Goal: Information Seeking & Learning: Check status

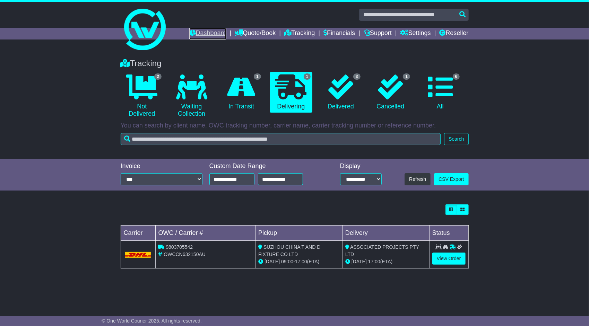
click at [204, 31] on link "Dashboard" at bounding box center [207, 34] width 37 height 12
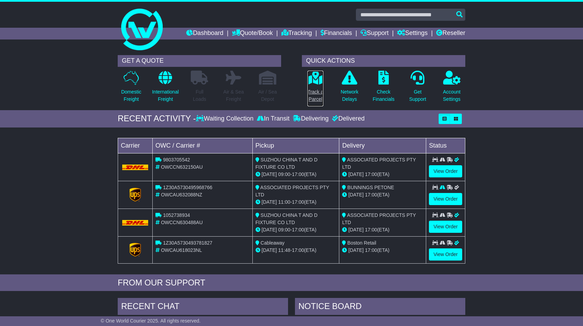
click at [315, 92] on p "Track a Parcel" at bounding box center [316, 95] width 16 height 15
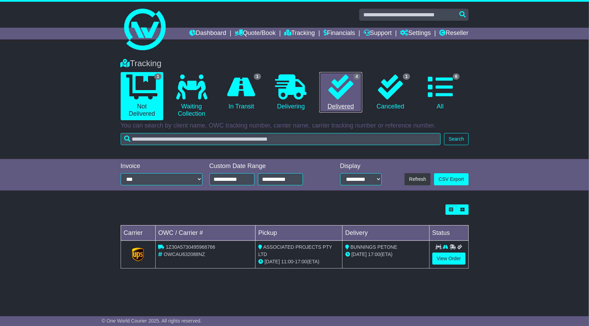
click at [335, 98] on icon at bounding box center [340, 86] width 25 height 25
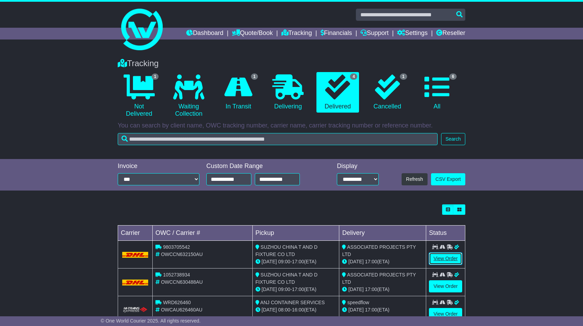
click at [450, 258] on link "View Order" at bounding box center [445, 259] width 33 height 12
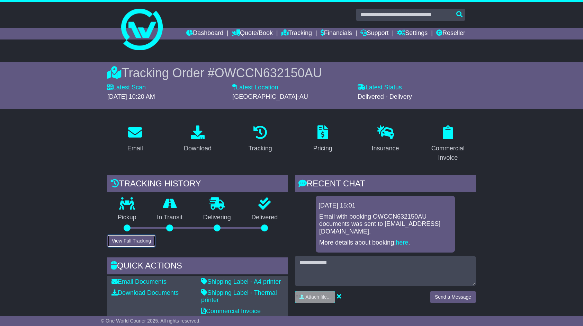
click at [136, 238] on button "View Full Tracking" at bounding box center [131, 241] width 48 height 12
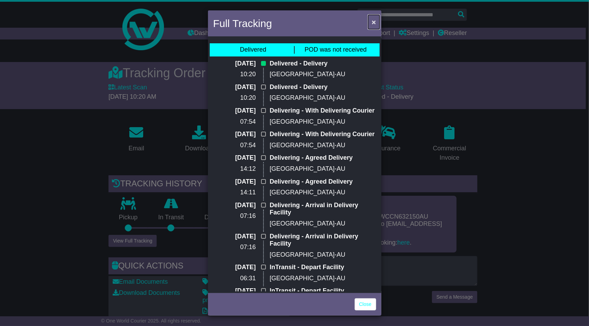
click at [374, 23] on span "×" at bounding box center [373, 22] width 4 height 8
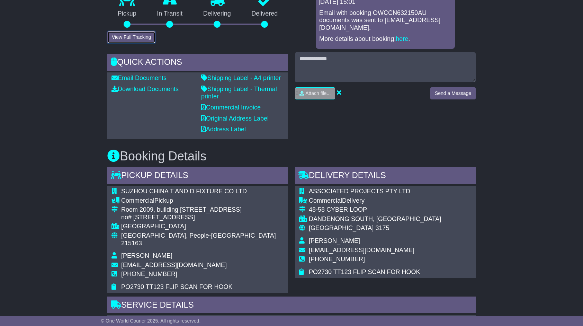
scroll to position [243, 0]
